Goal: Information Seeking & Learning: Find specific page/section

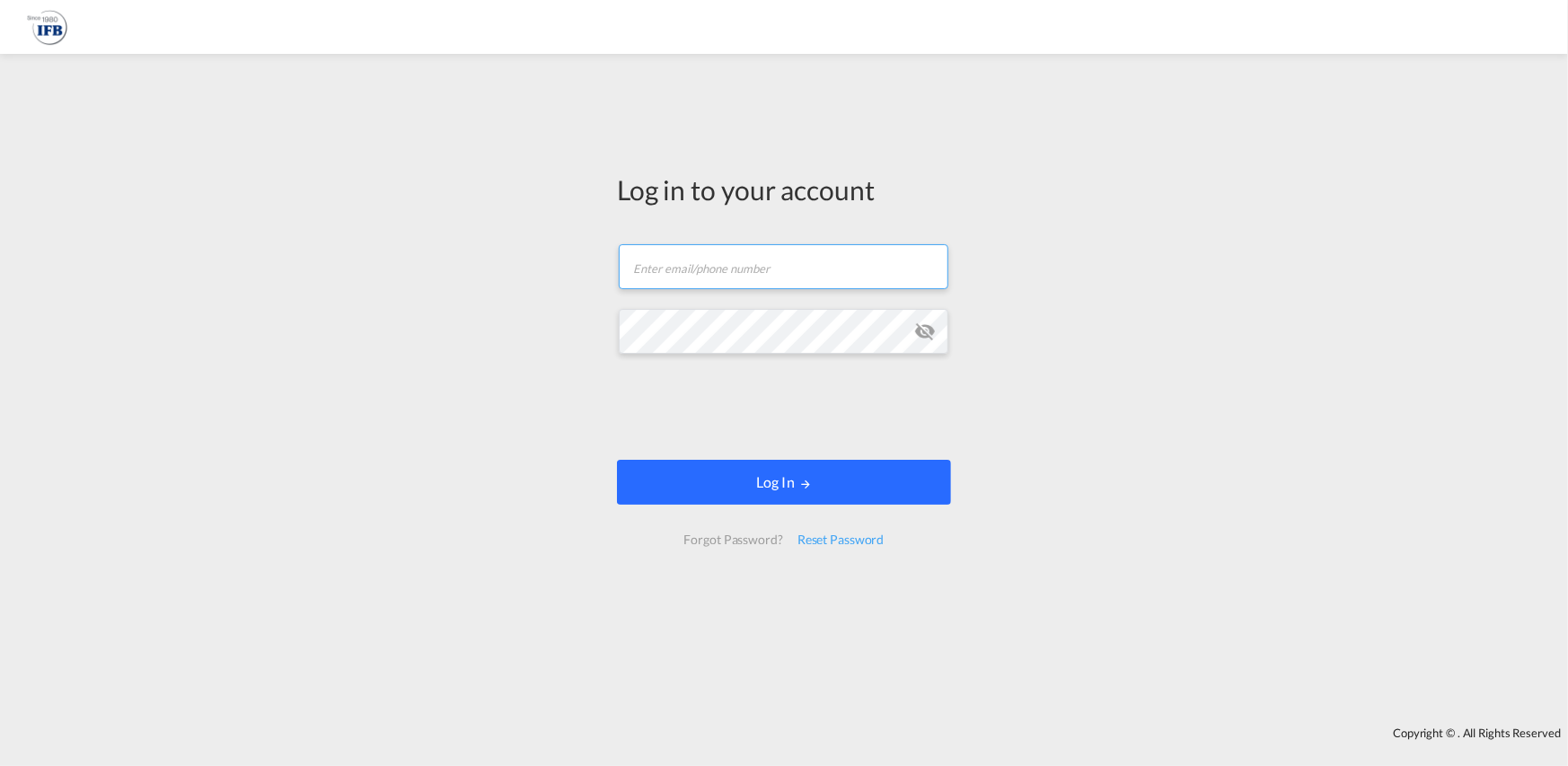
type input "hieu.pham@ifbhamburg.de"
click at [865, 485] on button "Log In" at bounding box center [784, 482] width 334 height 45
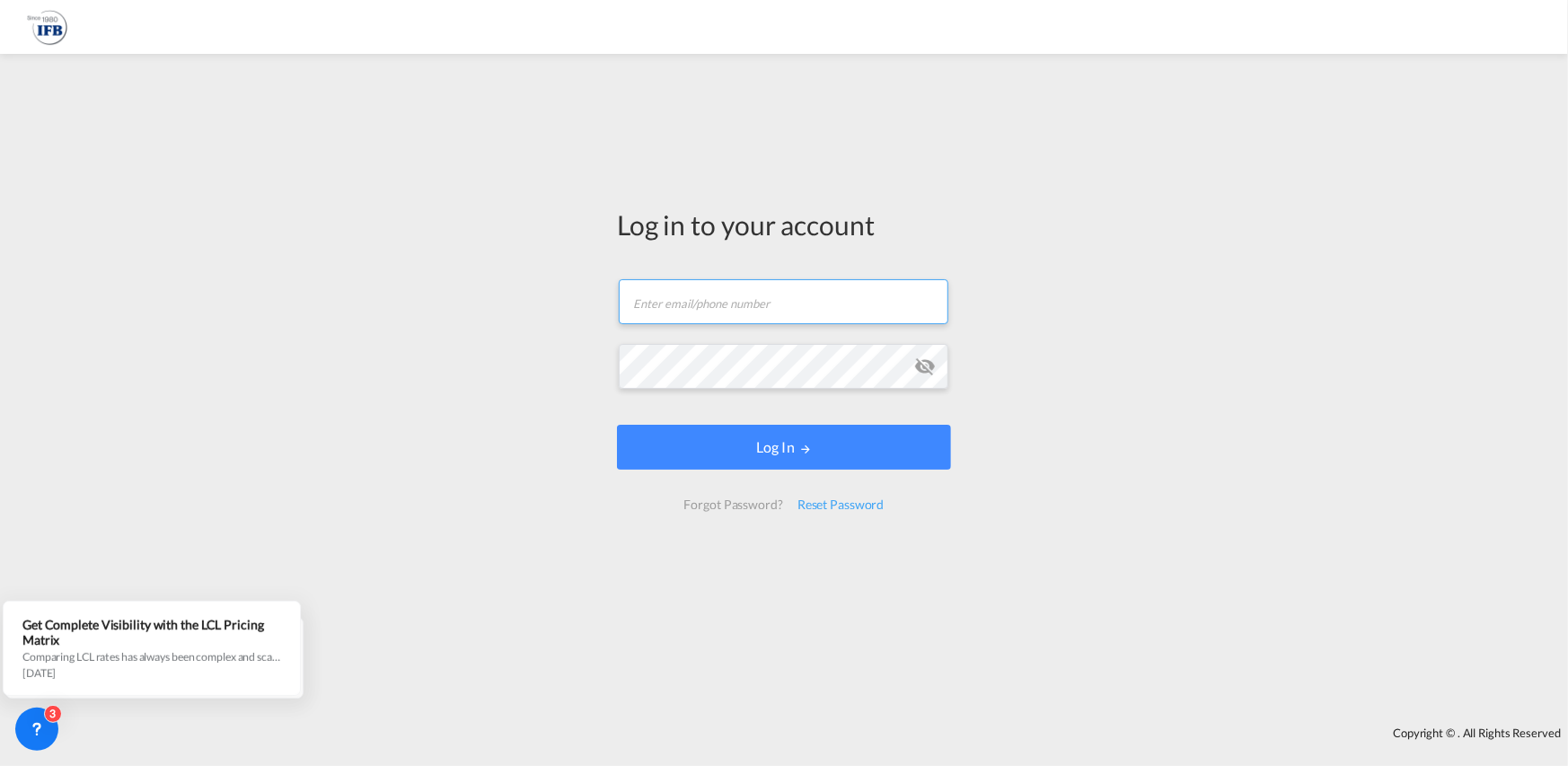
type input "hieu.pham@ifbhamburg.de"
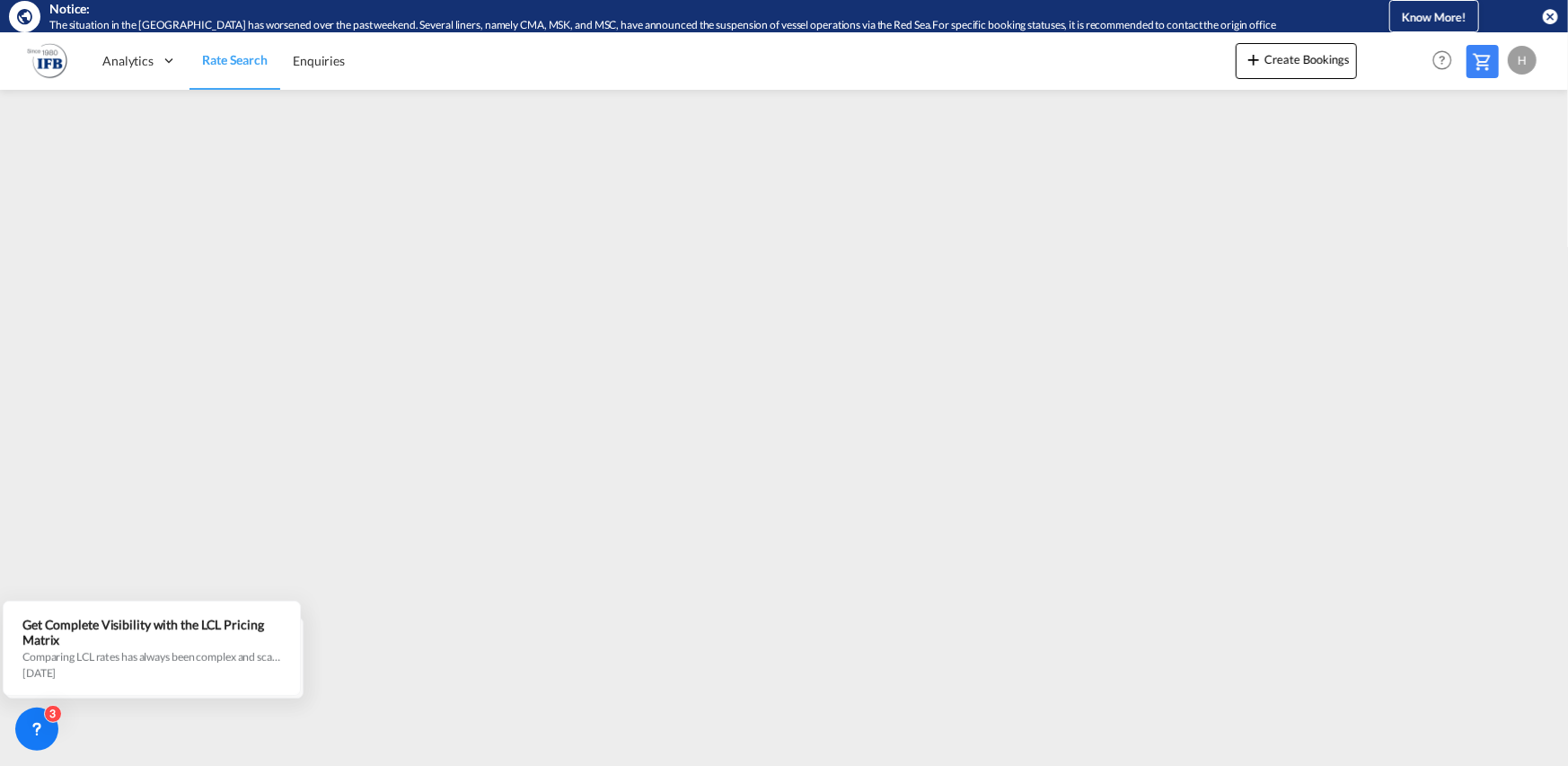
click at [1523, 57] on div "H" at bounding box center [1523, 59] width 29 height 29
click at [1480, 172] on button "Logout" at bounding box center [1502, 170] width 117 height 36
